Goal: Communication & Community: Ask a question

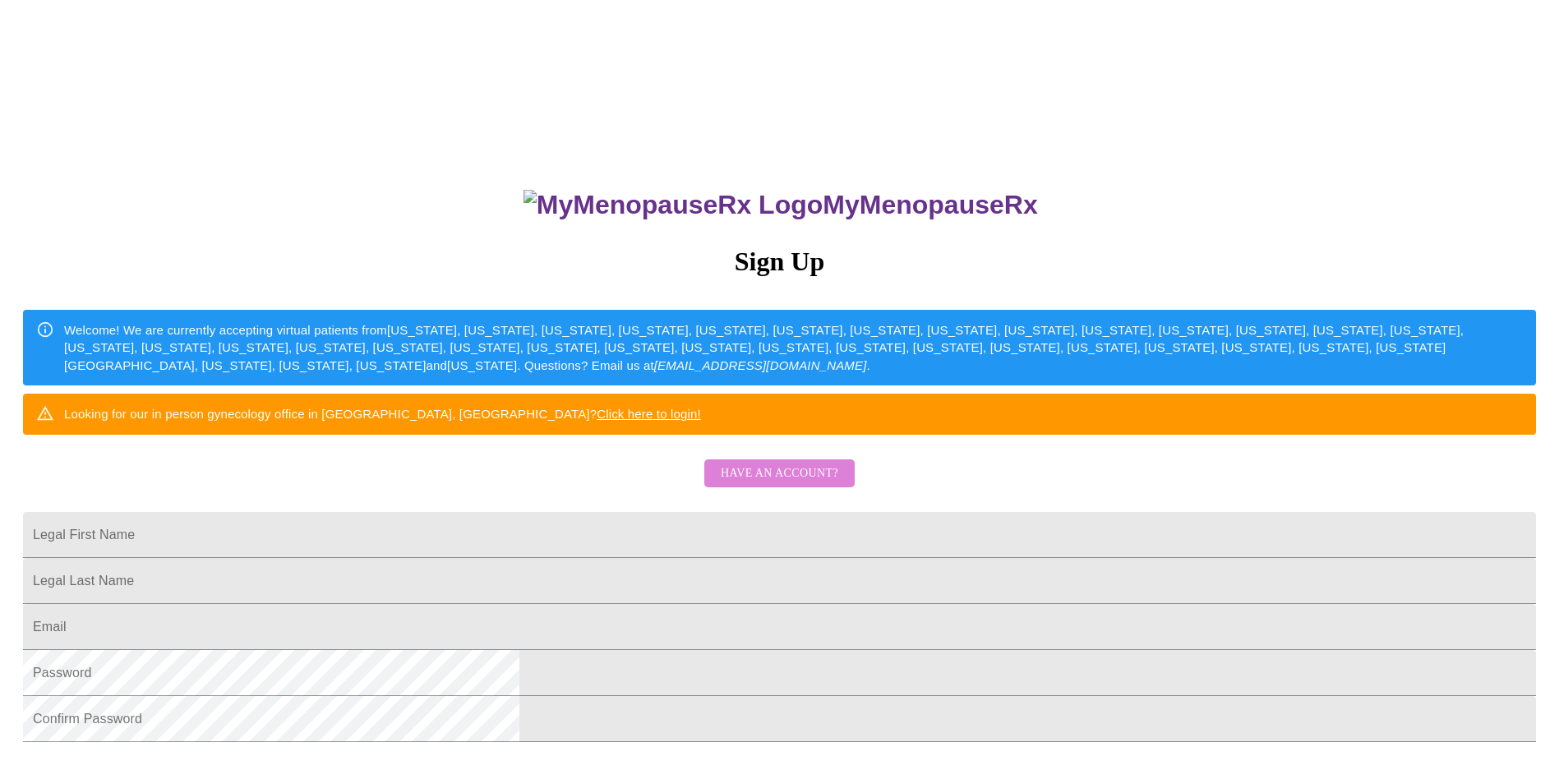
click at [795, 484] on span "Have an account?" at bounding box center [779, 473] width 117 height 20
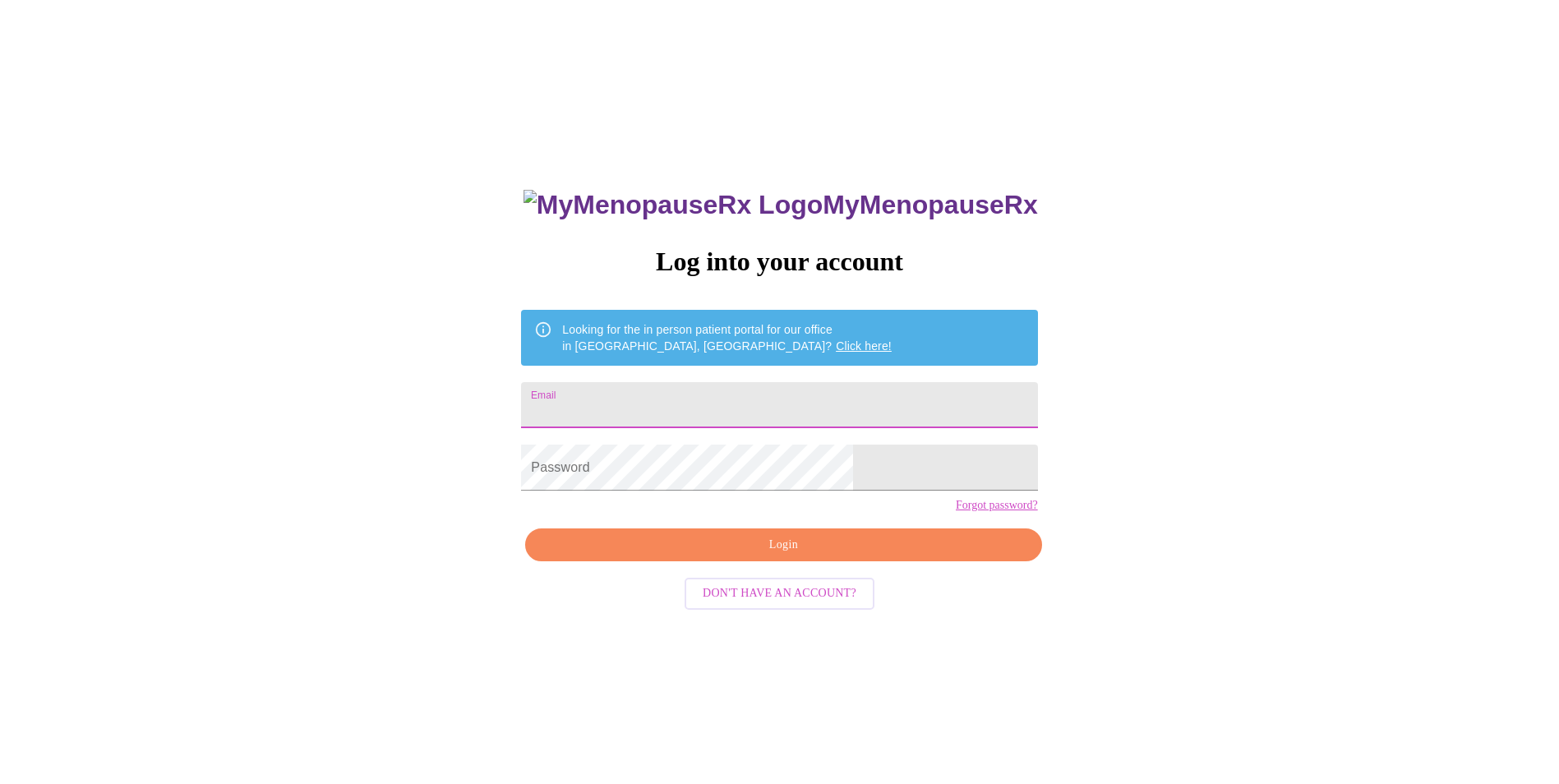
click at [696, 399] on input "Email" at bounding box center [779, 405] width 516 height 46
type input "[EMAIL_ADDRESS][DOMAIN_NAME]"
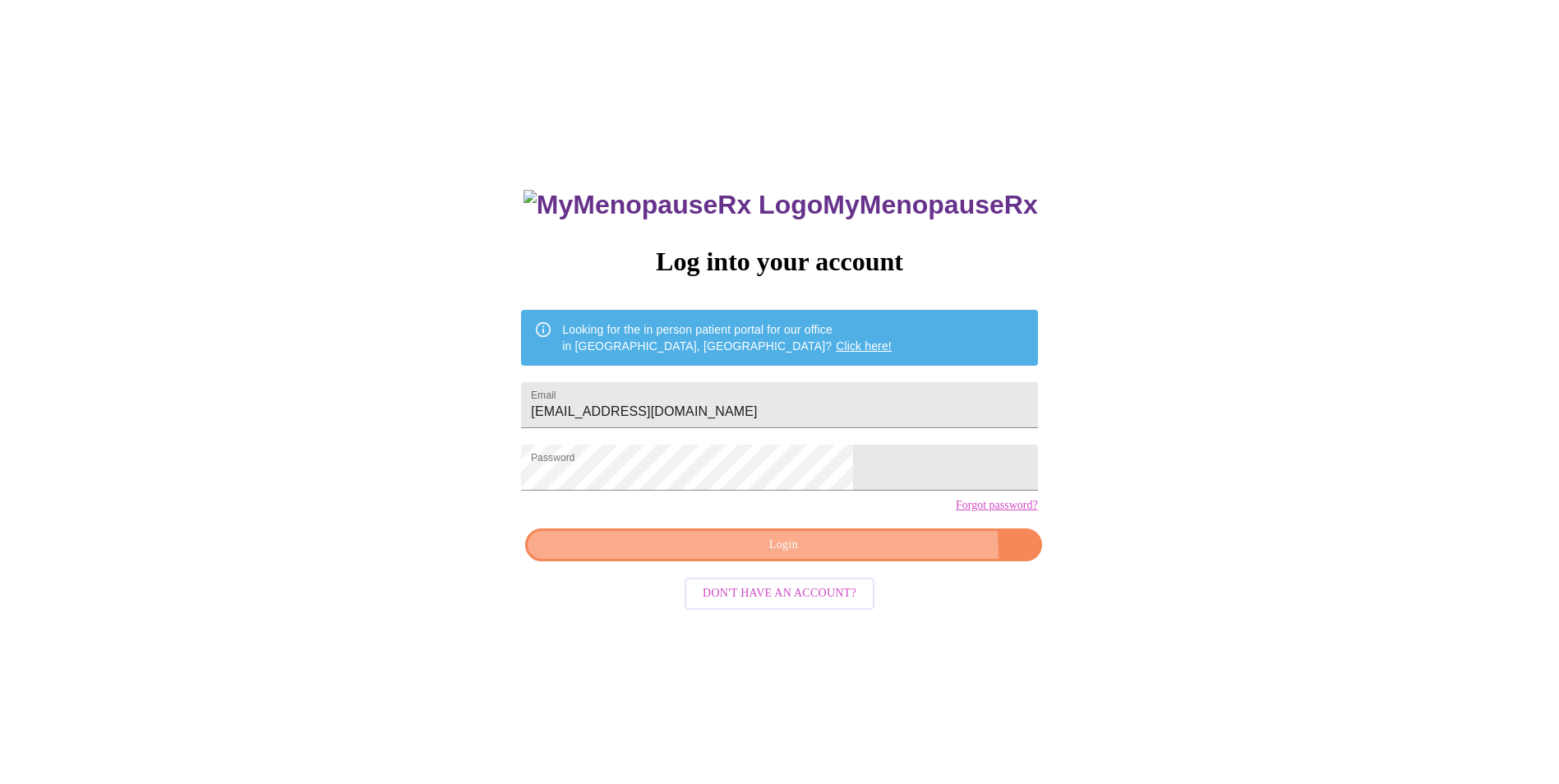
click at [855, 555] on span "Login" at bounding box center [783, 545] width 478 height 20
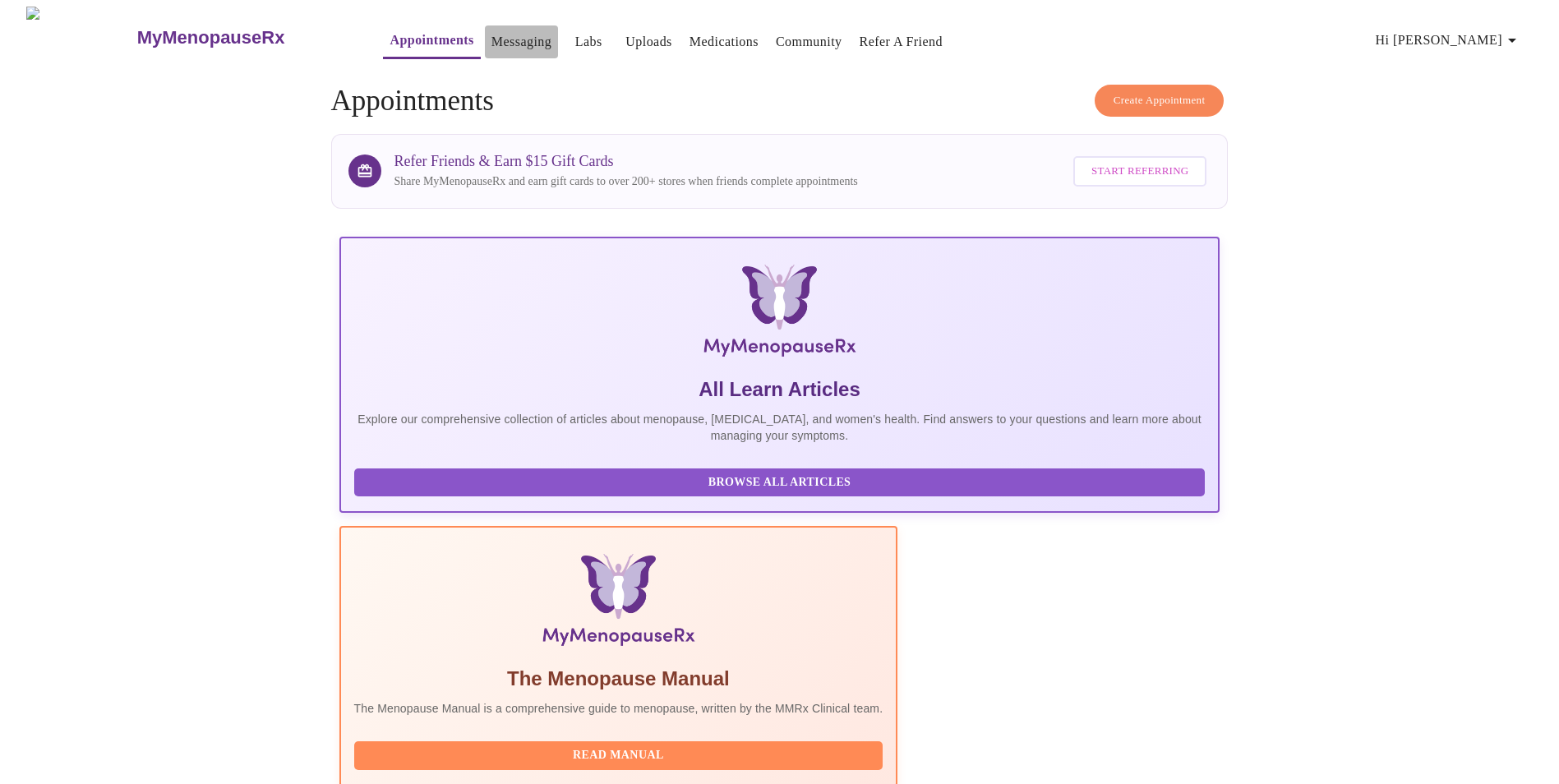
click at [492, 39] on link "Messaging" at bounding box center [521, 41] width 60 height 23
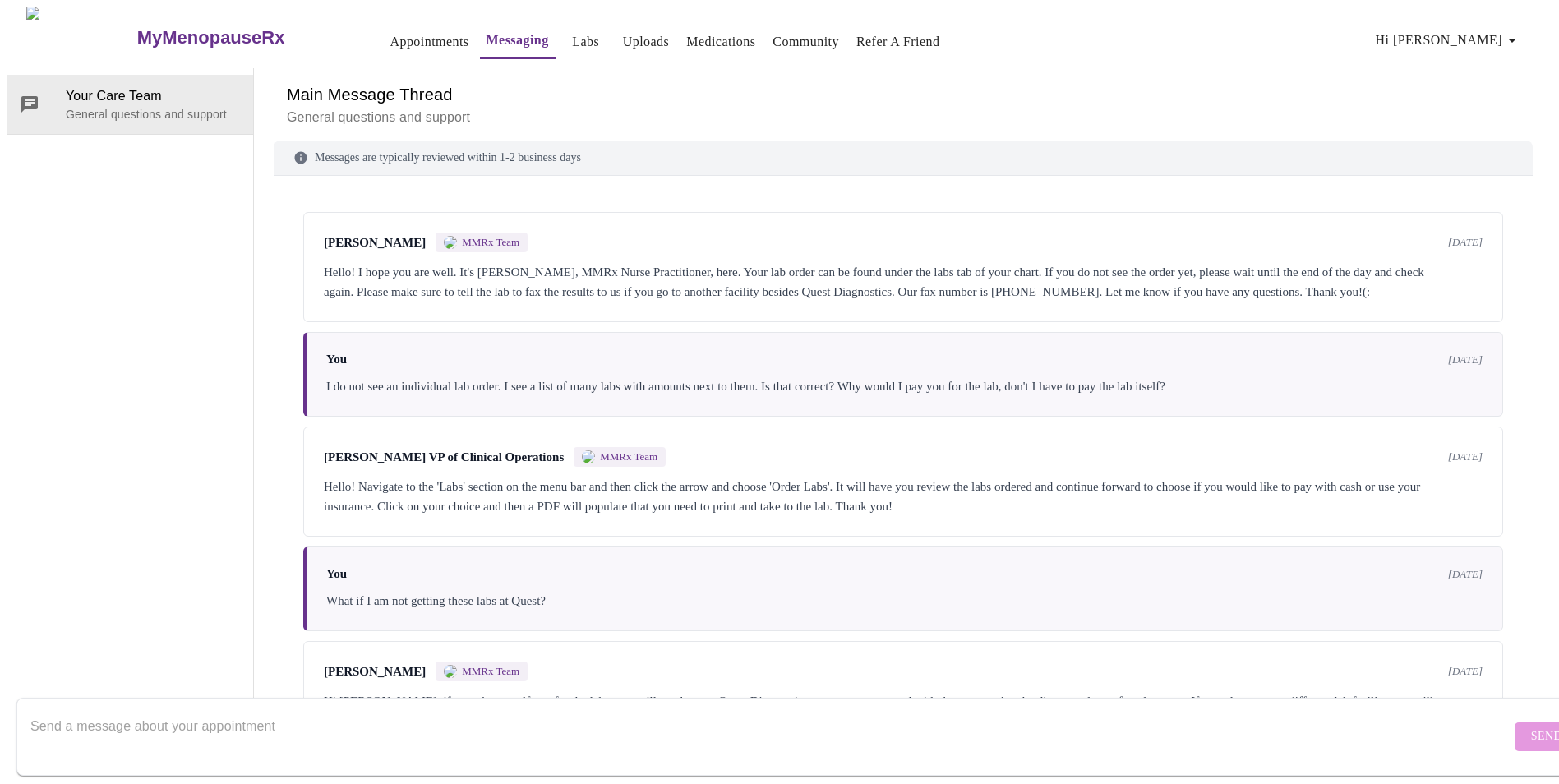
scroll to position [171, 0]
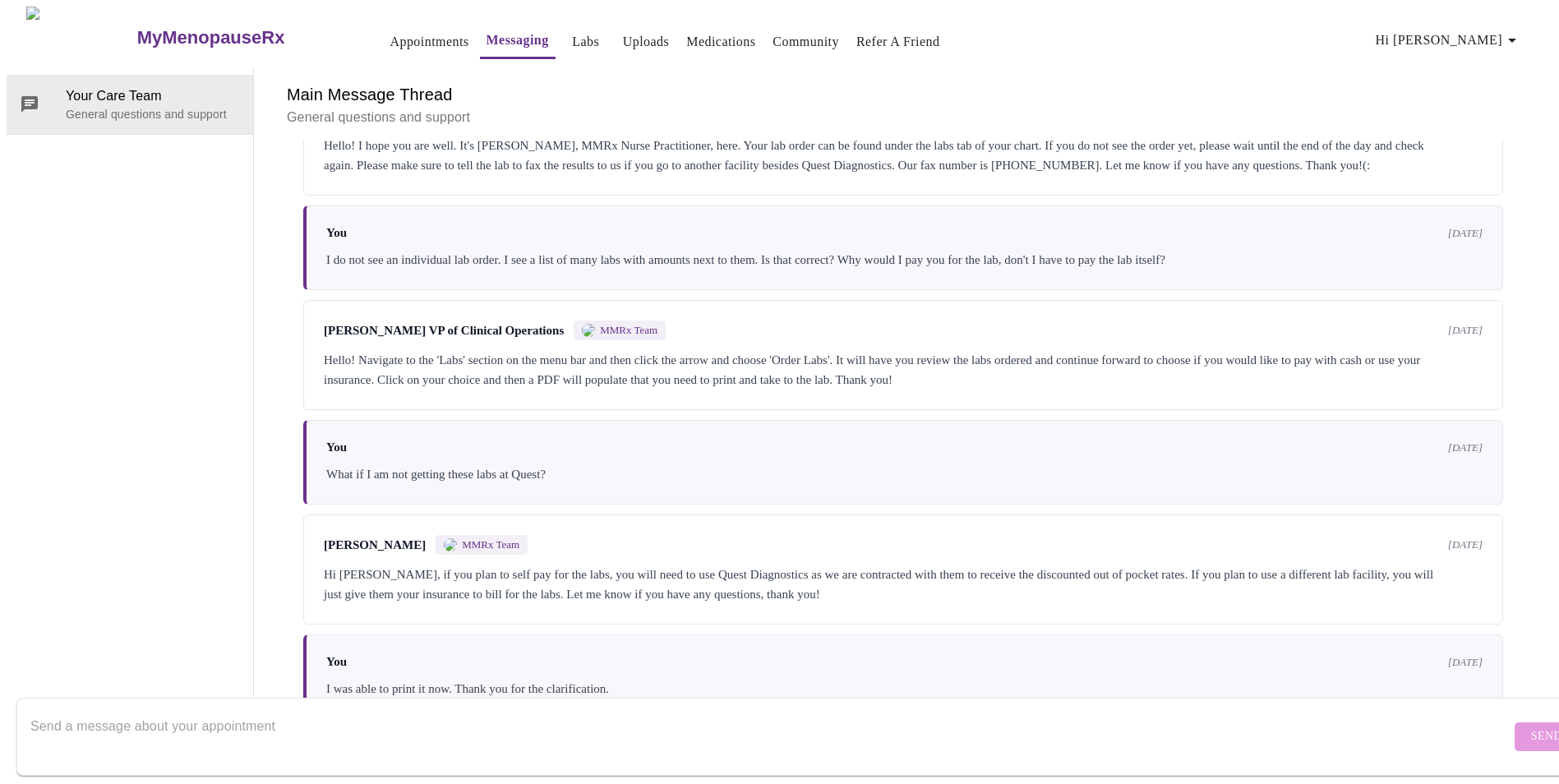
click at [240, 713] on textarea "Send a message about your appointment" at bounding box center [770, 736] width 1480 height 53
type textarea "I"
type textarea "M"
click at [1095, 710] on textarea "Optum received my prescription for the [MEDICAL_DATA] and Cream and they placed…" at bounding box center [770, 736] width 1480 height 53
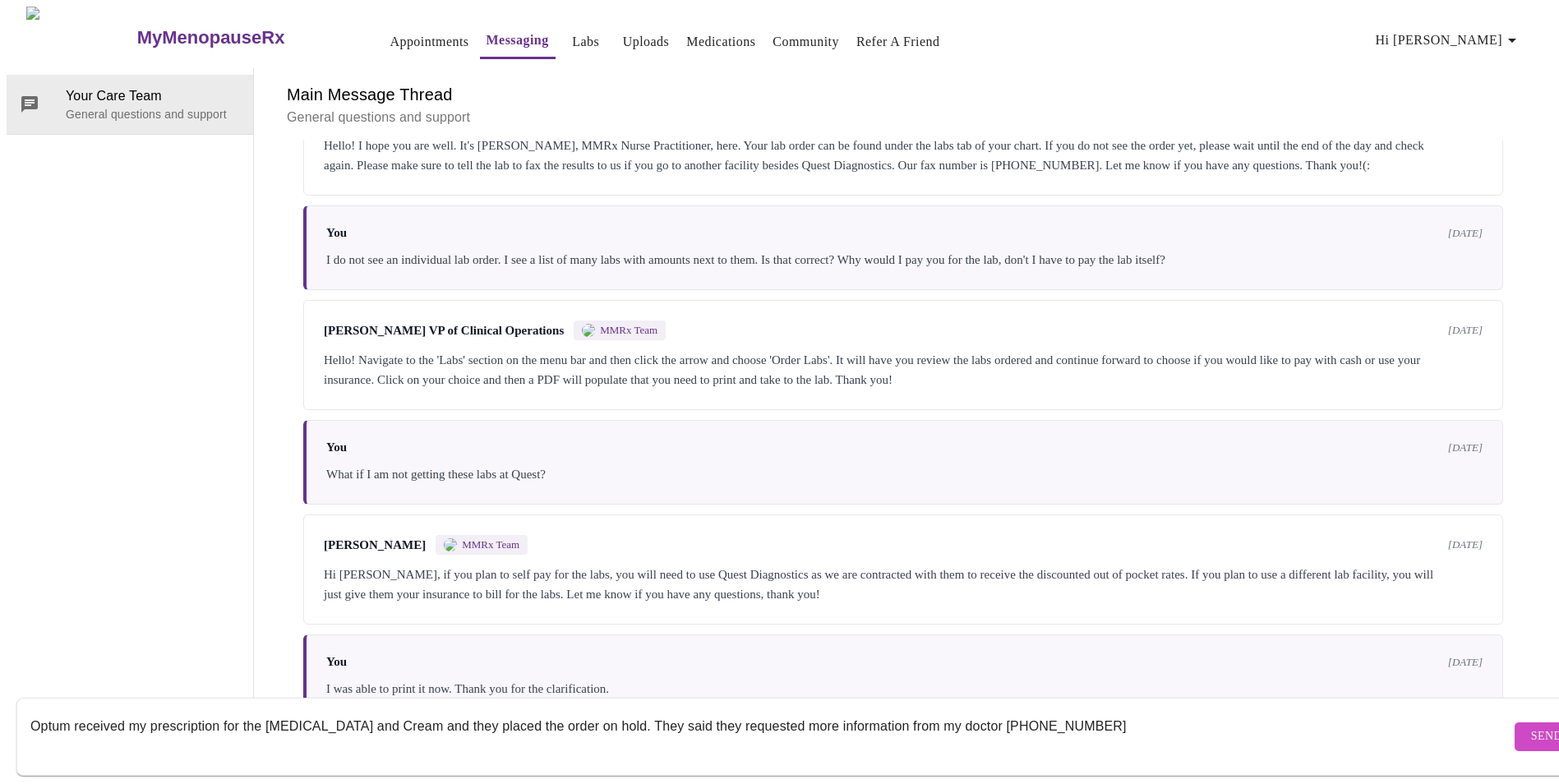
click at [987, 710] on textarea "Optum received my prescription for the [MEDICAL_DATA] and Cream and they placed…" at bounding box center [770, 736] width 1480 height 53
click at [993, 710] on textarea "Optum received my prescription for the [MEDICAL_DATA] and Cream and they placed…" at bounding box center [770, 736] width 1480 height 53
click at [982, 710] on textarea "Optum received my prescription for the [MEDICAL_DATA] and Cream and they placed…" at bounding box center [770, 736] width 1480 height 53
click at [1336, 713] on textarea "Optum received my prescription for the [MEDICAL_DATA] and Cream and they placed…" at bounding box center [770, 736] width 1480 height 53
click at [1428, 710] on textarea "Optum received my prescription for the [MEDICAL_DATA] and Cream and they placed…" at bounding box center [770, 736] width 1480 height 53
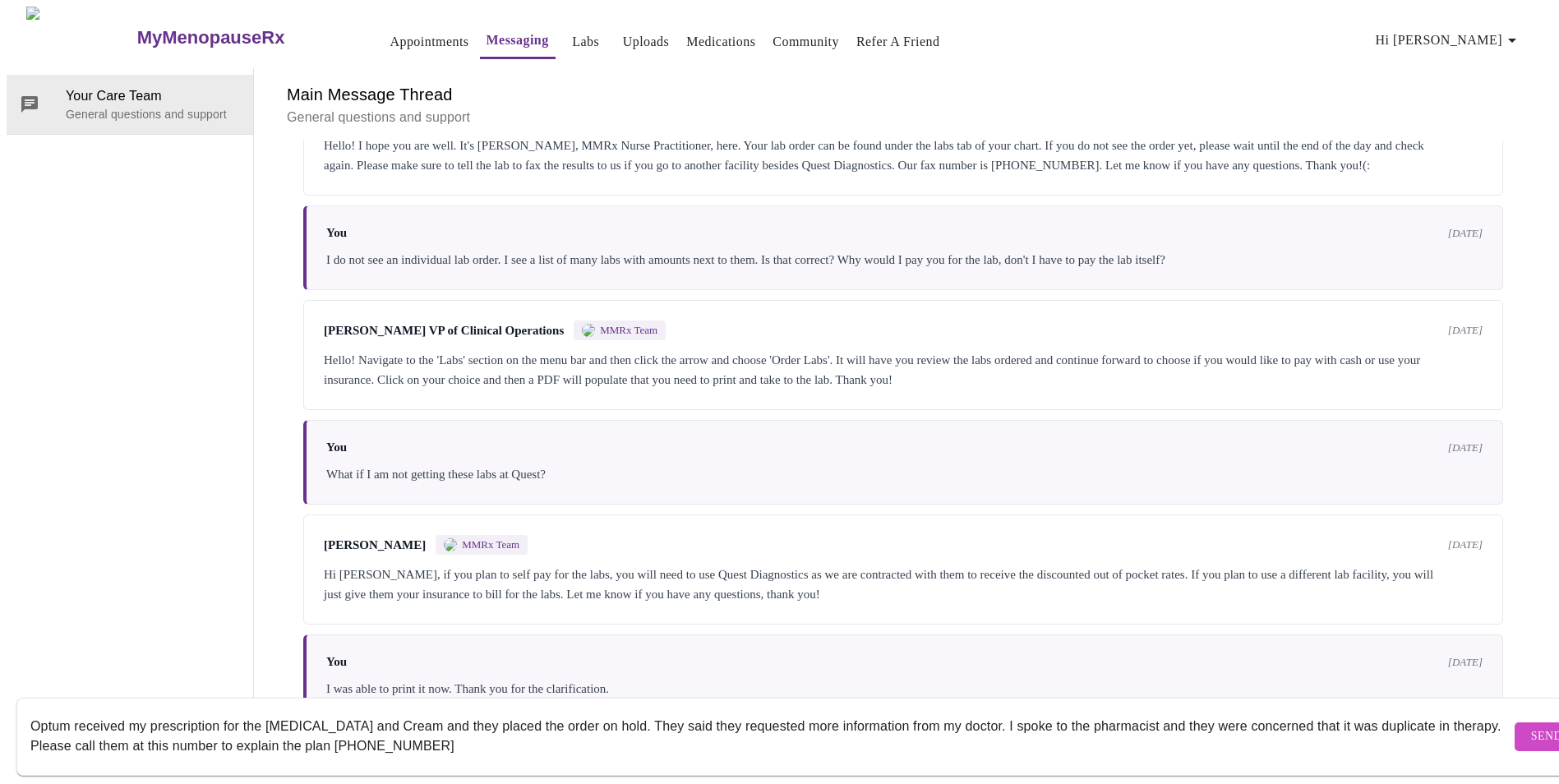
click at [332, 727] on textarea "Optum received my prescription for the [MEDICAL_DATA] and Cream and they placed…" at bounding box center [770, 736] width 1480 height 53
click at [571, 722] on textarea "Optum received my prescription for the [MEDICAL_DATA] and Cream and they placed…" at bounding box center [770, 736] width 1480 height 53
type textarea "Optum received my prescription for the [MEDICAL_DATA] and Cream and they placed…"
click at [1531, 726] on span "Send" at bounding box center [1546, 735] width 31 height 20
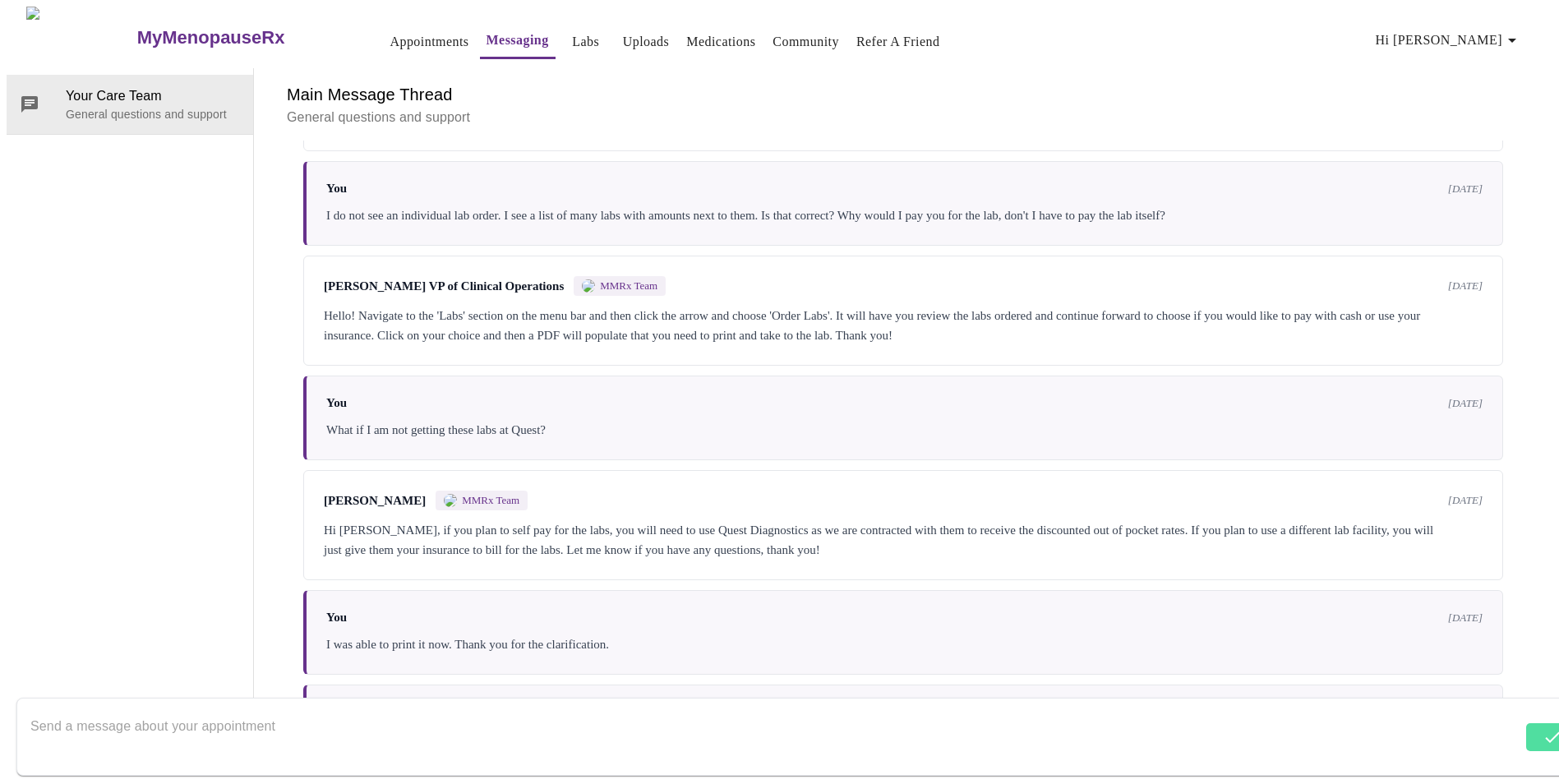
scroll to position [290, 0]
